Goal: Check status

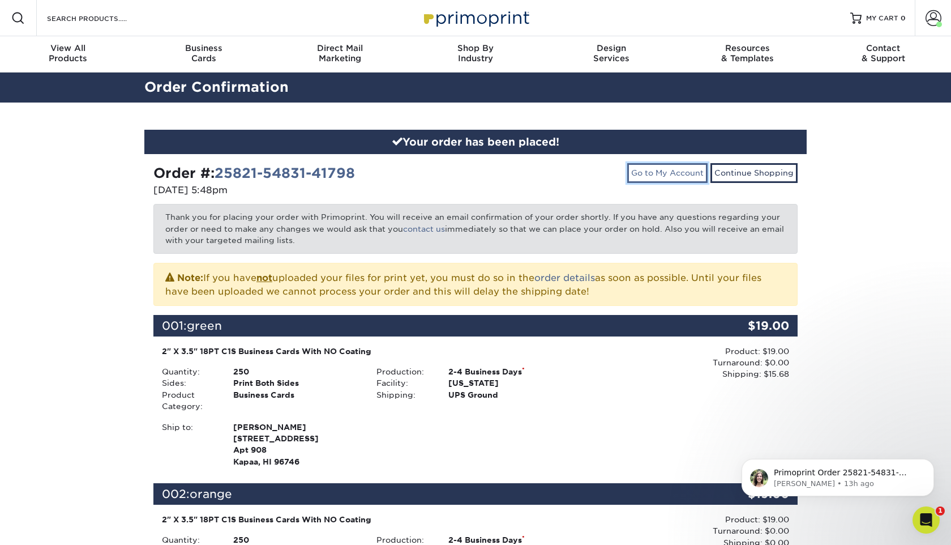
click at [671, 177] on link "Go to My Account" at bounding box center [667, 172] width 80 height 19
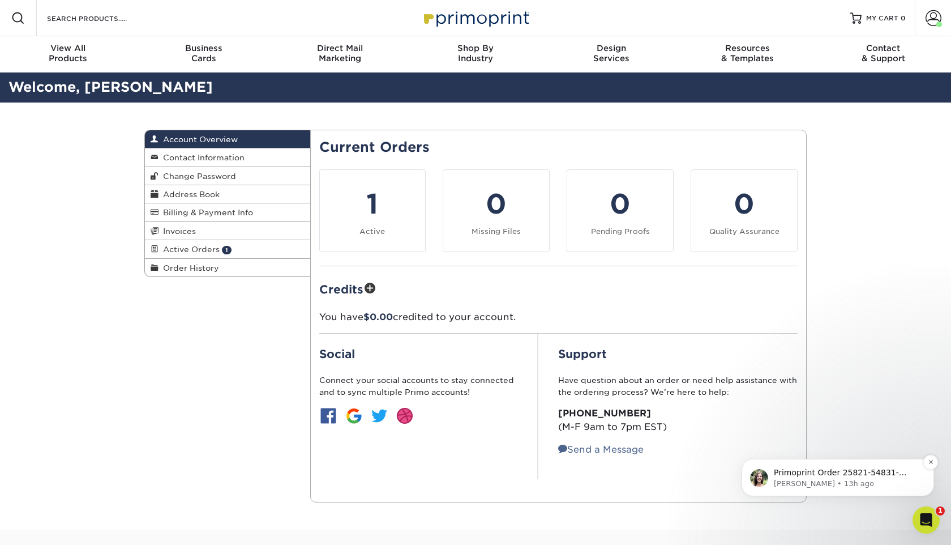
click at [858, 472] on p "Primoprint Order 25821-54831-41798 Hello! Thank you for placing your print orde…" at bounding box center [847, 472] width 146 height 11
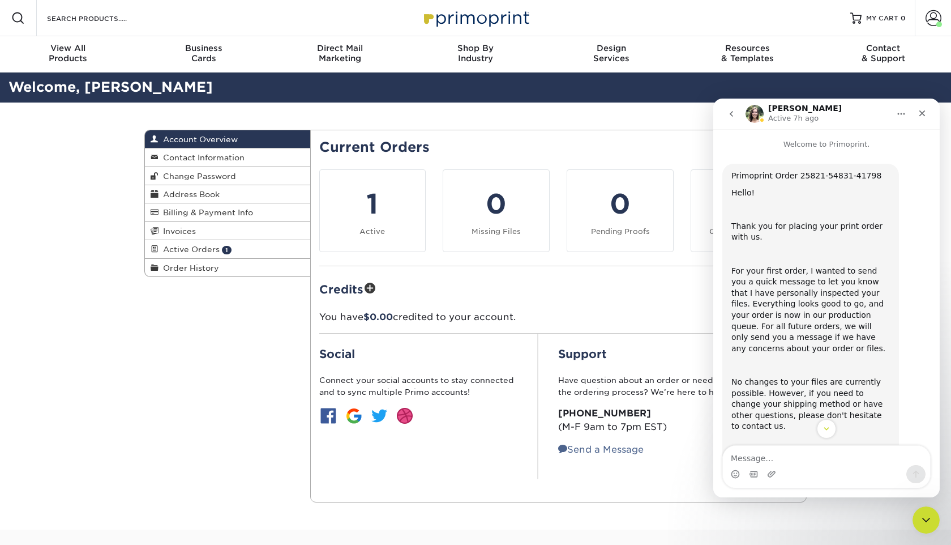
click at [179, 368] on div "Account Overview Account Overview Contact Information Change Password Address B…" at bounding box center [475, 315] width 679 height 427
click at [931, 514] on div "Close Intercom Messenger" at bounding box center [924, 517] width 27 height 27
